Goal: Information Seeking & Learning: Understand process/instructions

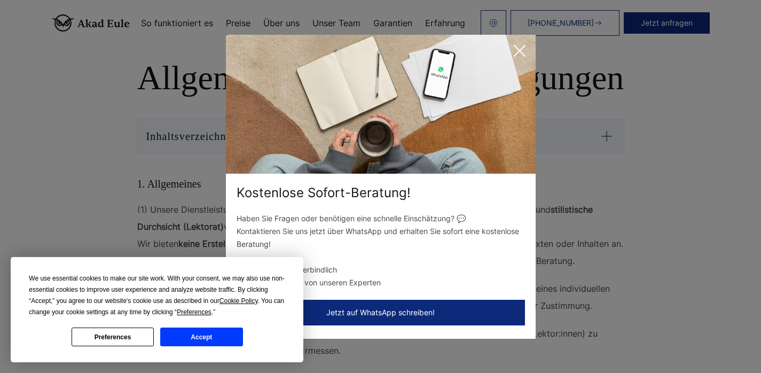
click at [525, 49] on icon at bounding box center [519, 50] width 21 height 21
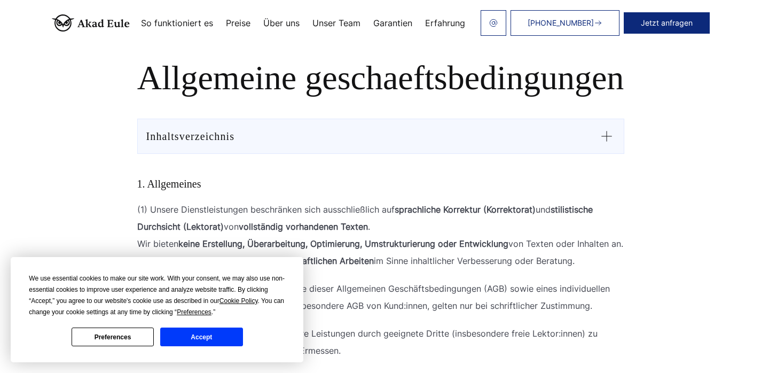
click at [608, 137] on icon at bounding box center [606, 136] width 17 height 17
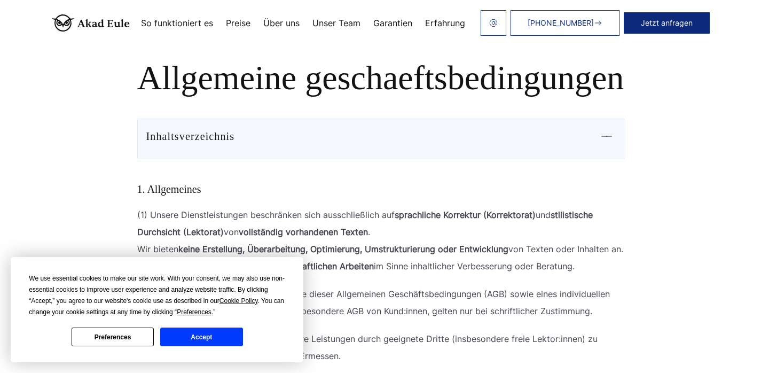
click at [379, 96] on h1 "Allgemeine geschaeftsbedingungen" at bounding box center [381, 78] width 632 height 38
click at [379, 86] on h1 "Allgemeine geschaeftsbedingungen" at bounding box center [381, 78] width 632 height 38
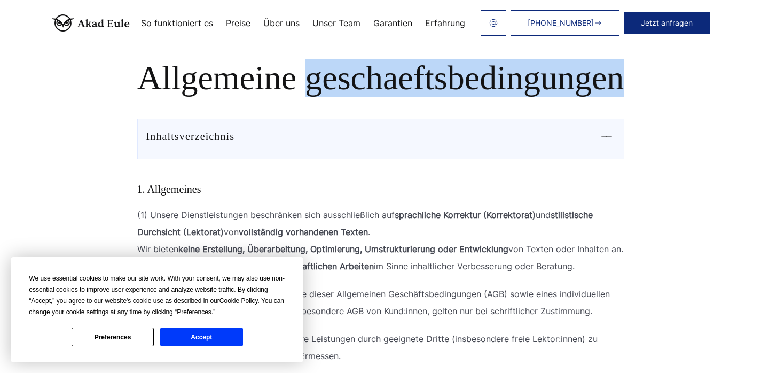
click at [379, 86] on h1 "Allgemeine geschaeftsbedingungen" at bounding box center [381, 78] width 632 height 38
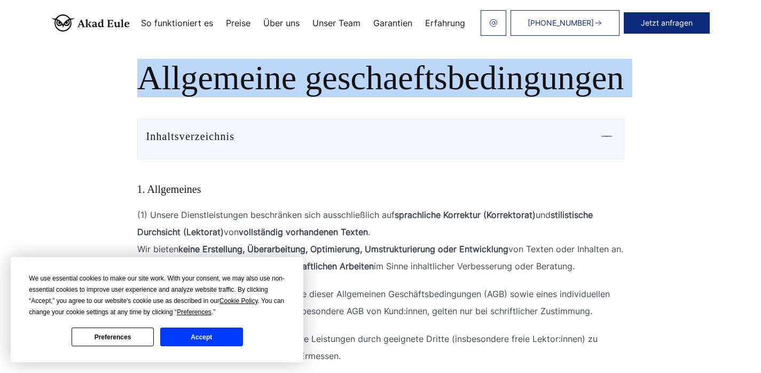
click at [379, 86] on h1 "Allgemeine geschaeftsbedingungen" at bounding box center [381, 78] width 632 height 38
click at [372, 98] on div at bounding box center [372, 98] width 0 height 0
click at [384, 85] on h1 "Allgemeine geschaeftsbedingungen" at bounding box center [381, 78] width 632 height 38
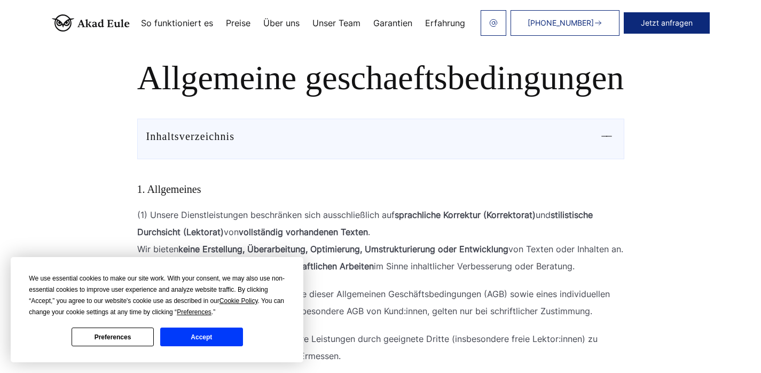
click at [336, 84] on h1 "Allgemeine geschaeftsbedingungen" at bounding box center [381, 78] width 632 height 38
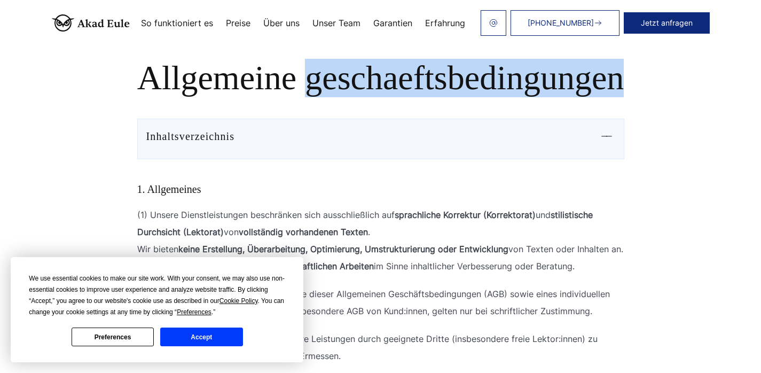
click at [336, 84] on h1 "Allgemeine geschaeftsbedingungen" at bounding box center [381, 78] width 632 height 38
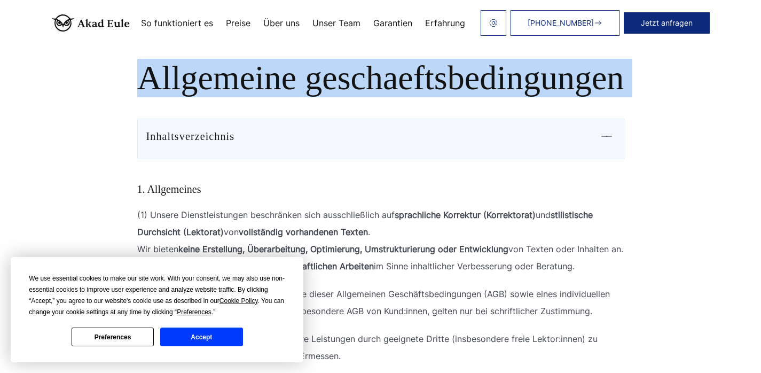
click at [336, 84] on h1 "Allgemeine geschaeftsbedingungen" at bounding box center [381, 78] width 632 height 38
copy section "Allgemeine geschaeftsbedingungen"
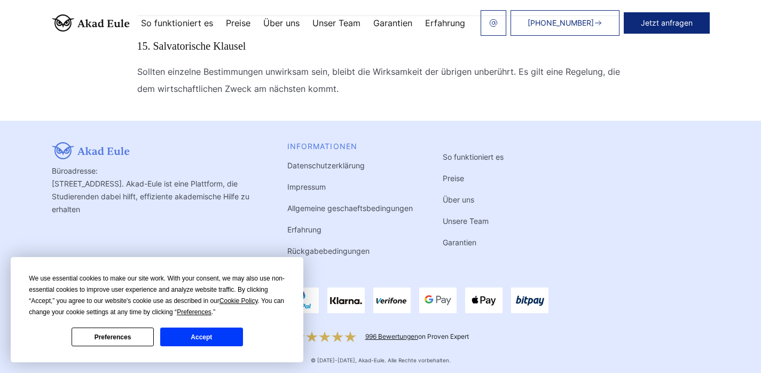
scroll to position [1961, 0]
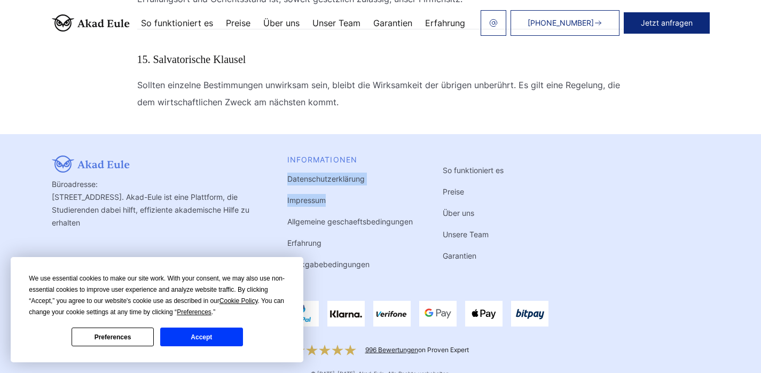
drag, startPoint x: 279, startPoint y: 178, endPoint x: 325, endPoint y: 207, distance: 53.5
click at [325, 207] on div "Büroadresse: [STREET_ADDRESS]. Akad-Eule ist eine Plattform, die Studierenden d…" at bounding box center [381, 219] width 658 height 128
copy ul "Datenschutzerklärung Impressum"
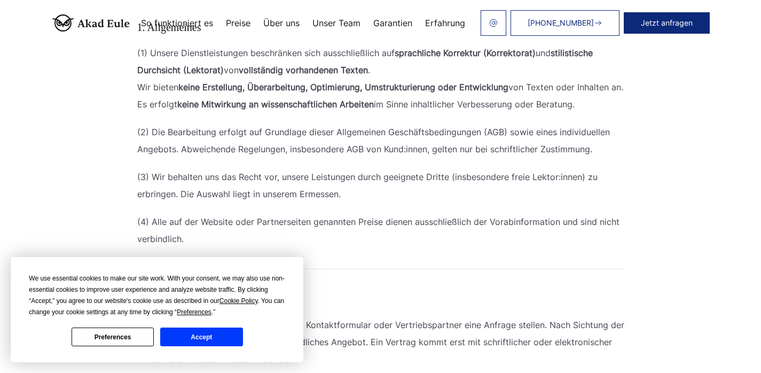
scroll to position [0, 0]
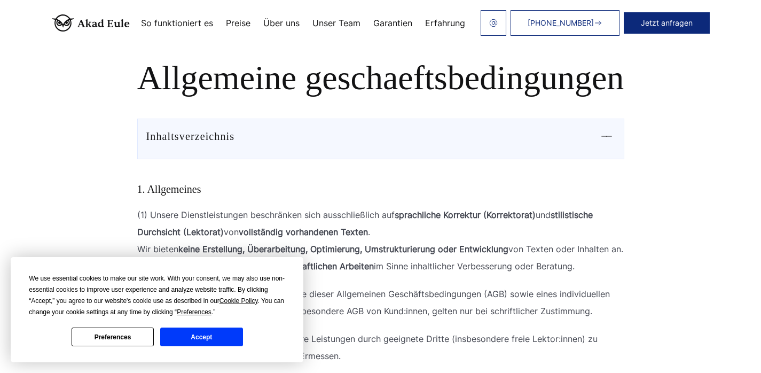
drag, startPoint x: 613, startPoint y: 126, endPoint x: 610, endPoint y: 134, distance: 8.6
click at [613, 128] on div "Inhaltsverzeichnis" at bounding box center [380, 138] width 487 height 41
click at [610, 135] on div at bounding box center [606, 134] width 17 height 13
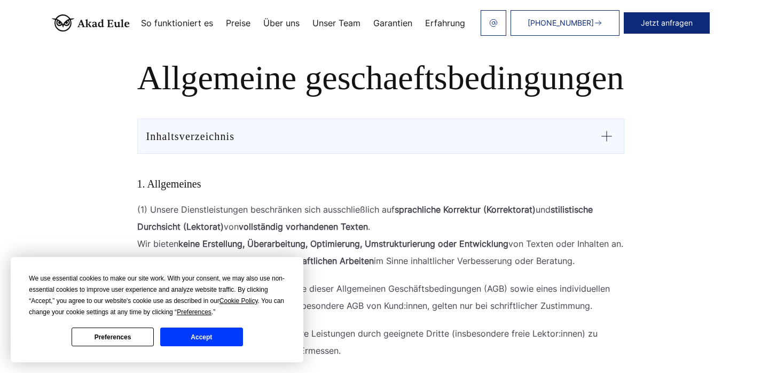
click at [607, 134] on icon at bounding box center [606, 136] width 17 height 17
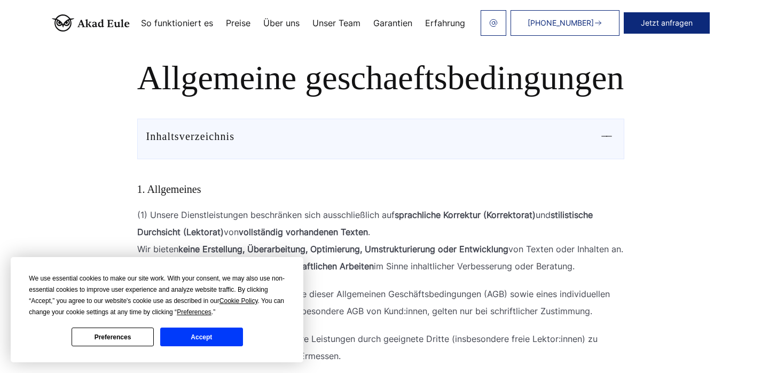
click at [607, 134] on div at bounding box center [606, 134] width 17 height 13
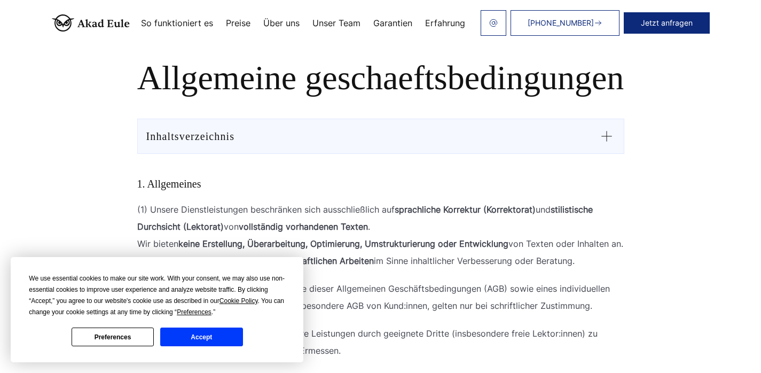
click at [214, 140] on div "Inhaltsverzeichnis" at bounding box center [190, 136] width 89 height 17
click at [207, 145] on div at bounding box center [207, 145] width 0 height 0
click at [219, 135] on div "Inhaltsverzeichnis" at bounding box center [190, 136] width 89 height 17
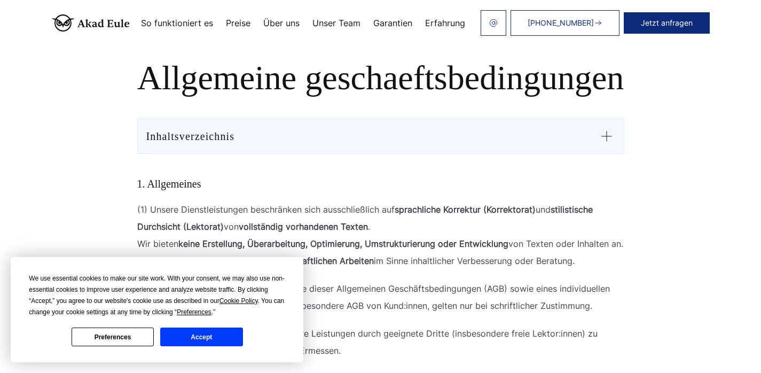
click at [181, 75] on h1 "Allgemeine geschaeftsbedingungen" at bounding box center [381, 78] width 632 height 38
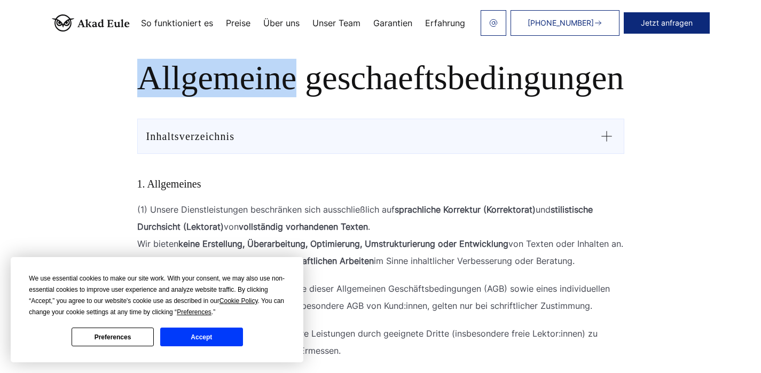
click at [181, 75] on h1 "Allgemeine geschaeftsbedingungen" at bounding box center [381, 78] width 632 height 38
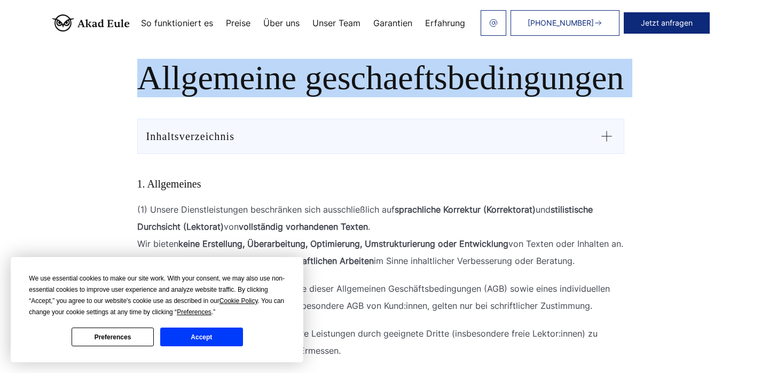
click at [181, 75] on h1 "Allgemeine geschaeftsbedingungen" at bounding box center [381, 78] width 632 height 38
copy section "Allgemeine geschaeftsbedingungen"
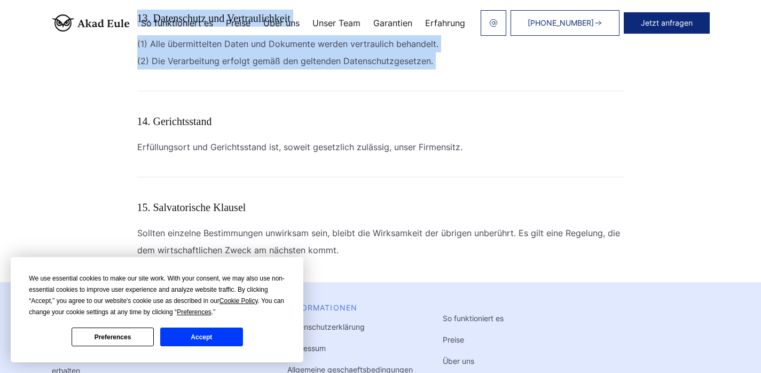
scroll to position [1867, 0]
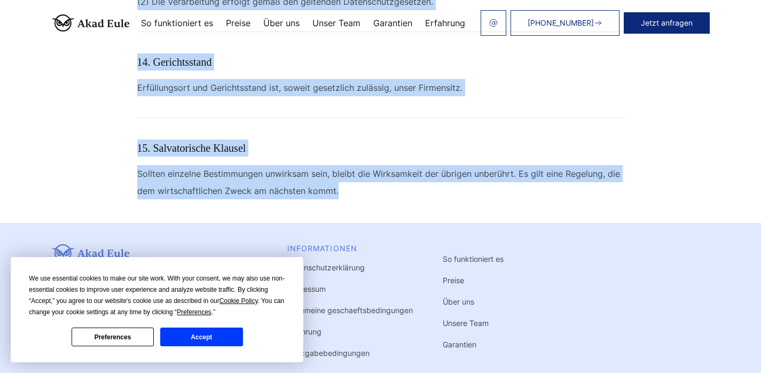
drag, startPoint x: 135, startPoint y: 168, endPoint x: 373, endPoint y: 201, distance: 240.9
copy div "8. Loremipsumd (1) Sitame Consecteturadipi elitseddoei temp incididuntutla etd …"
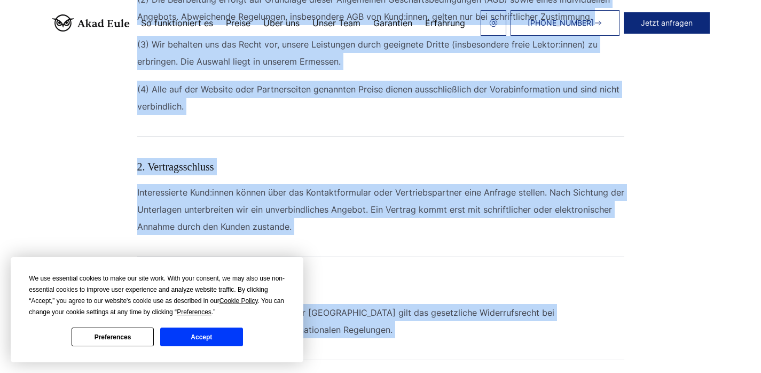
scroll to position [0, 0]
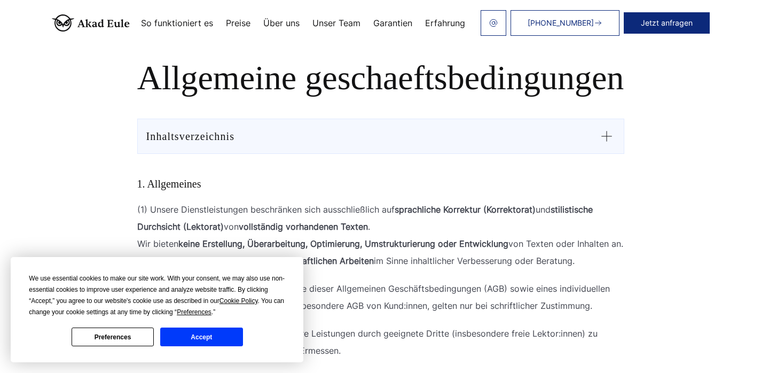
click at [213, 66] on h1 "Allgemeine geschaeftsbedingungen" at bounding box center [381, 78] width 632 height 38
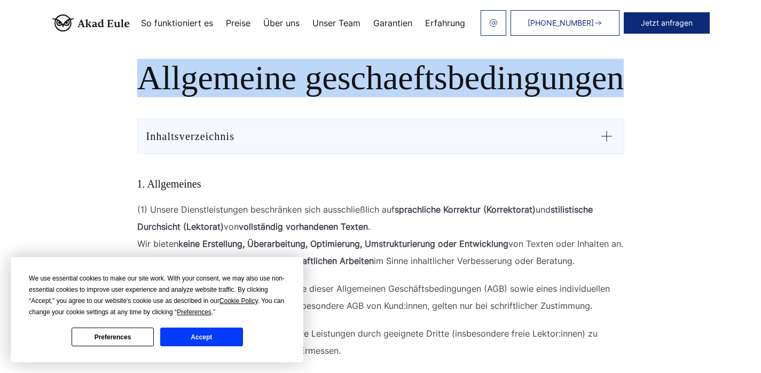
drag, startPoint x: 213, startPoint y: 66, endPoint x: 356, endPoint y: 73, distance: 143.2
click at [356, 73] on h1 "Allgemeine geschaeftsbedingungen" at bounding box center [381, 78] width 632 height 38
copy h1 "Allgemeine geschaeftsbedingungen"
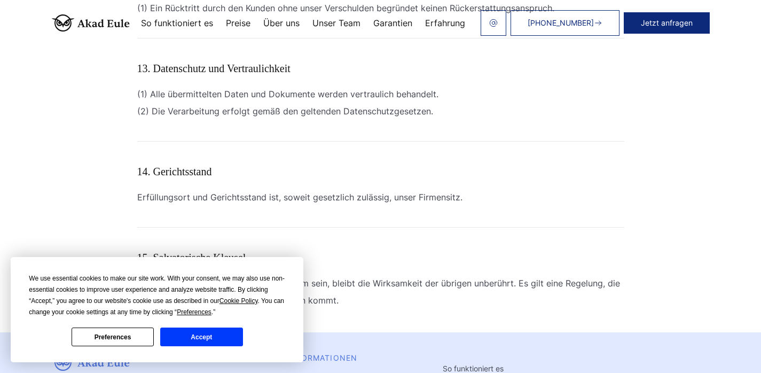
scroll to position [1935, 0]
